Goal: Task Accomplishment & Management: Complete application form

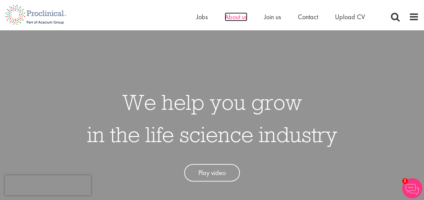
click at [233, 18] on span "About us" at bounding box center [236, 16] width 23 height 9
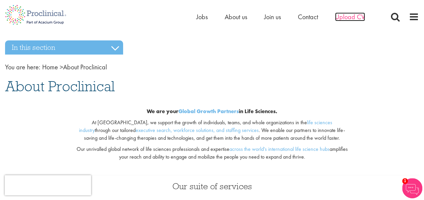
click at [351, 16] on span "Upload CV" at bounding box center [350, 16] width 30 height 9
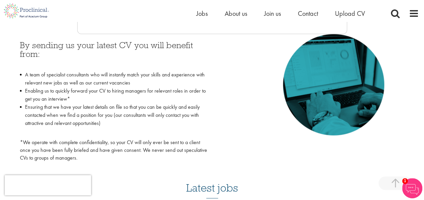
scroll to position [208, 0]
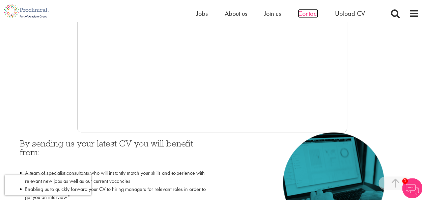
click at [312, 14] on span "Contact" at bounding box center [308, 13] width 20 height 9
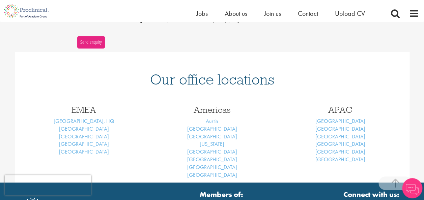
scroll to position [270, 0]
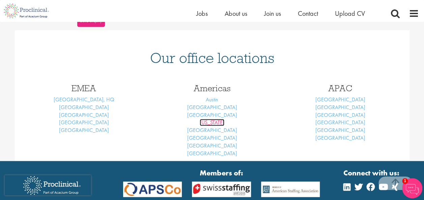
click at [212, 125] on link "New York" at bounding box center [212, 122] width 25 height 7
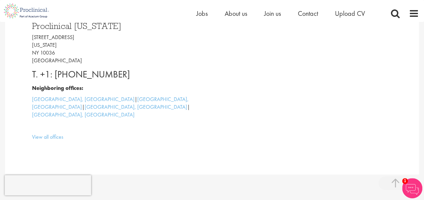
scroll to position [202, 0]
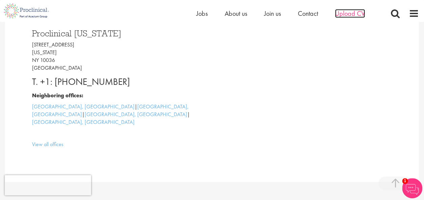
click at [347, 13] on span "Upload CV" at bounding box center [350, 13] width 30 height 9
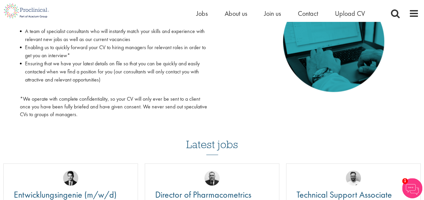
scroll to position [337, 0]
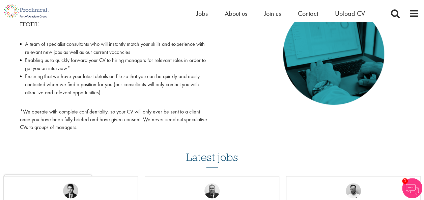
click at [236, 66] on div "By sending us your latest CV you will benefit from: A team of specialist consul…" at bounding box center [212, 68] width 394 height 131
